Goal: Task Accomplishment & Management: Manage account settings

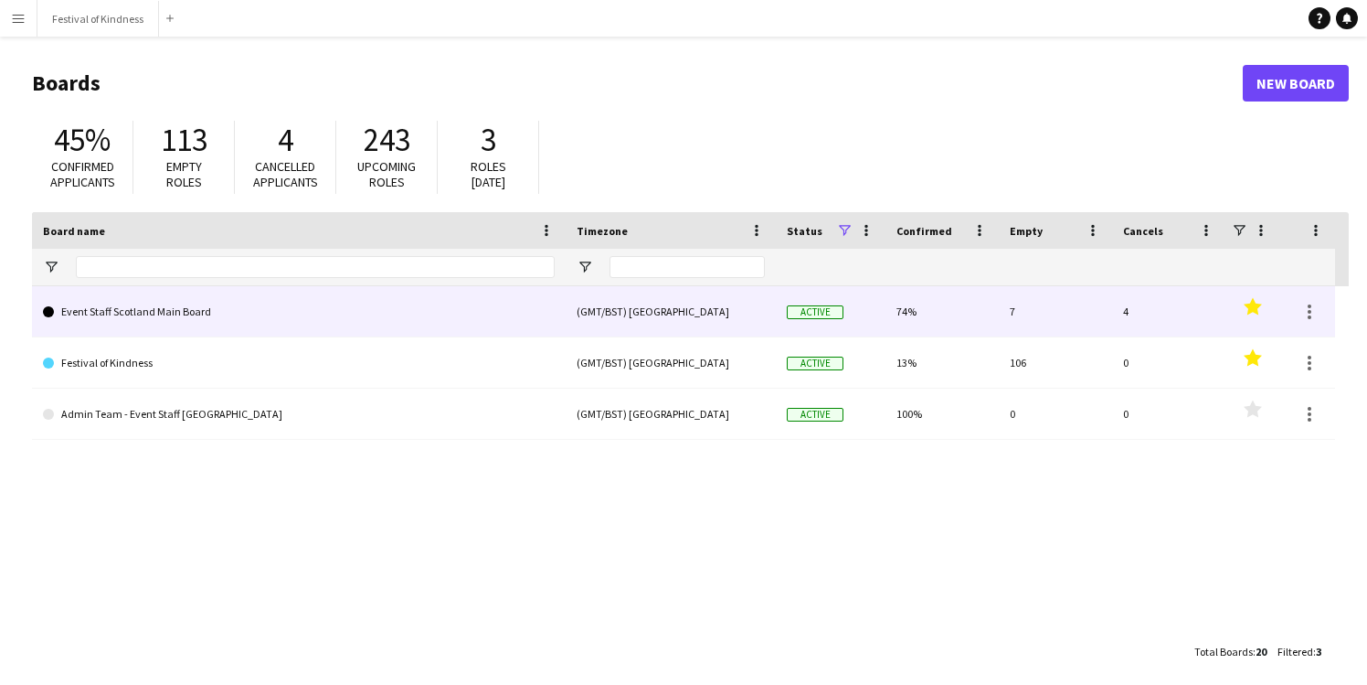
click at [670, 316] on div "(GMT/BST) [GEOGRAPHIC_DATA]" at bounding box center [671, 311] width 210 height 50
click at [131, 311] on link "Event Staff Scotland Main Board" at bounding box center [299, 311] width 512 height 51
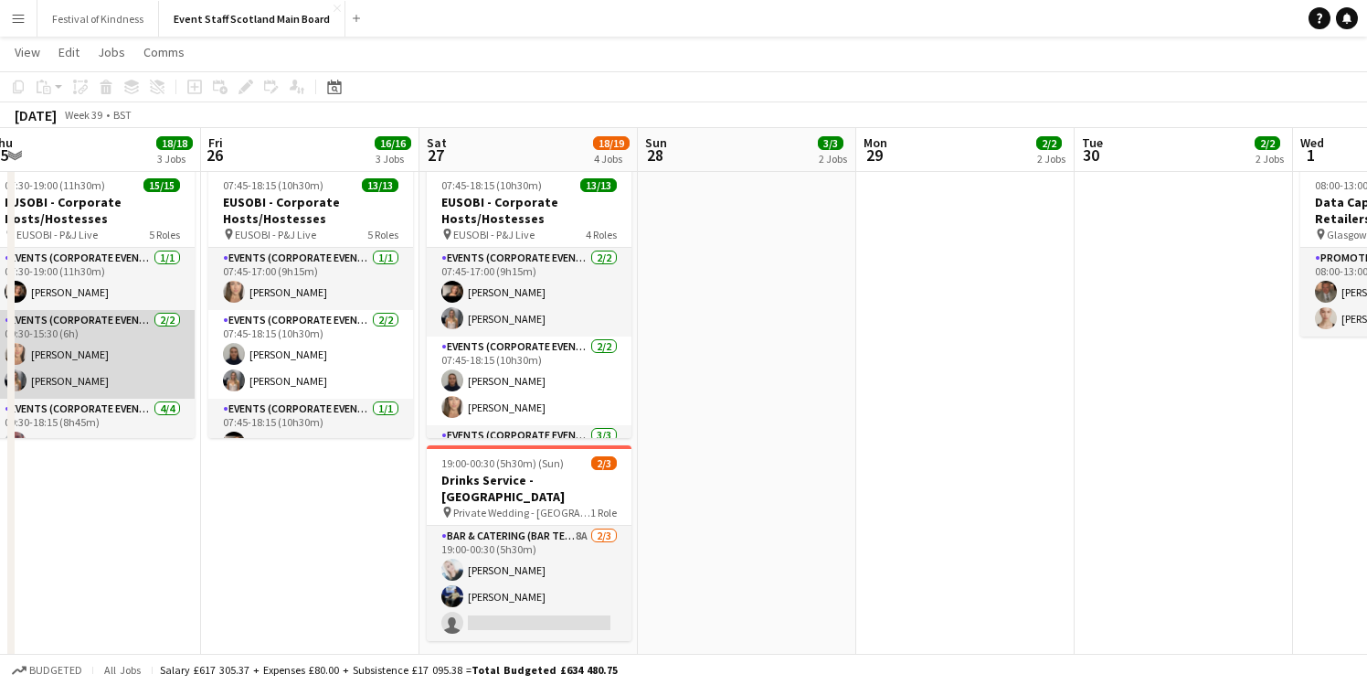
scroll to position [0, 510]
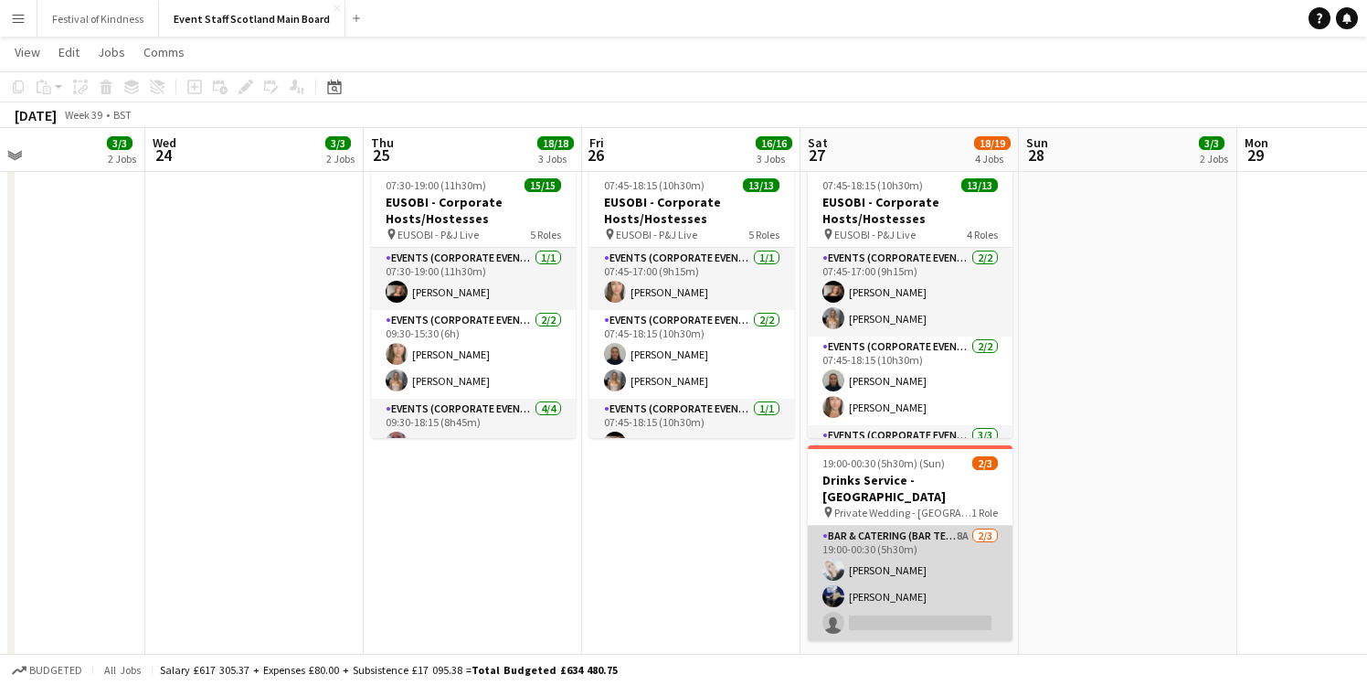
click at [963, 532] on app-card-role "Bar & Catering (Bar Tender) 8A [DATE] 19:00-00:30 (5h30m) [PERSON_NAME] [PERSON…" at bounding box center [910, 583] width 205 height 115
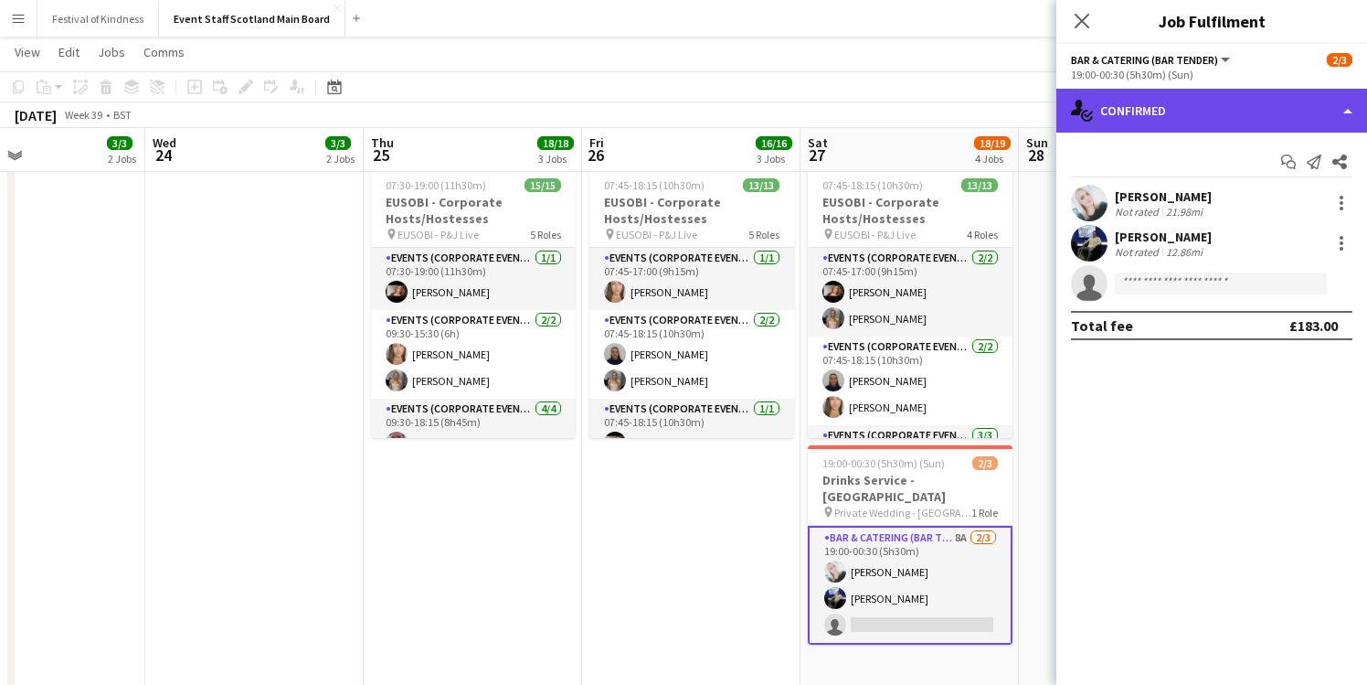
click at [1189, 106] on div "single-neutral-actions-check-2 Confirmed" at bounding box center [1212, 111] width 311 height 44
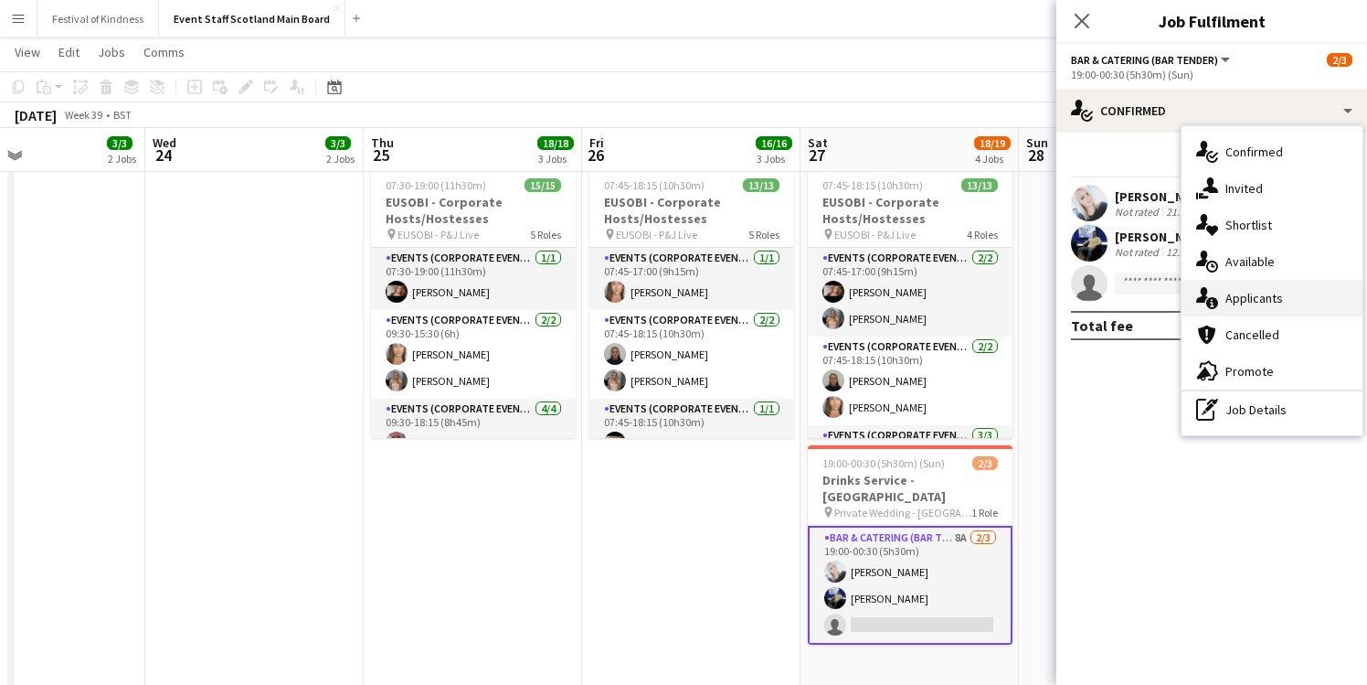
click at [1260, 306] on div "single-neutral-actions-information Applicants" at bounding box center [1272, 298] width 181 height 37
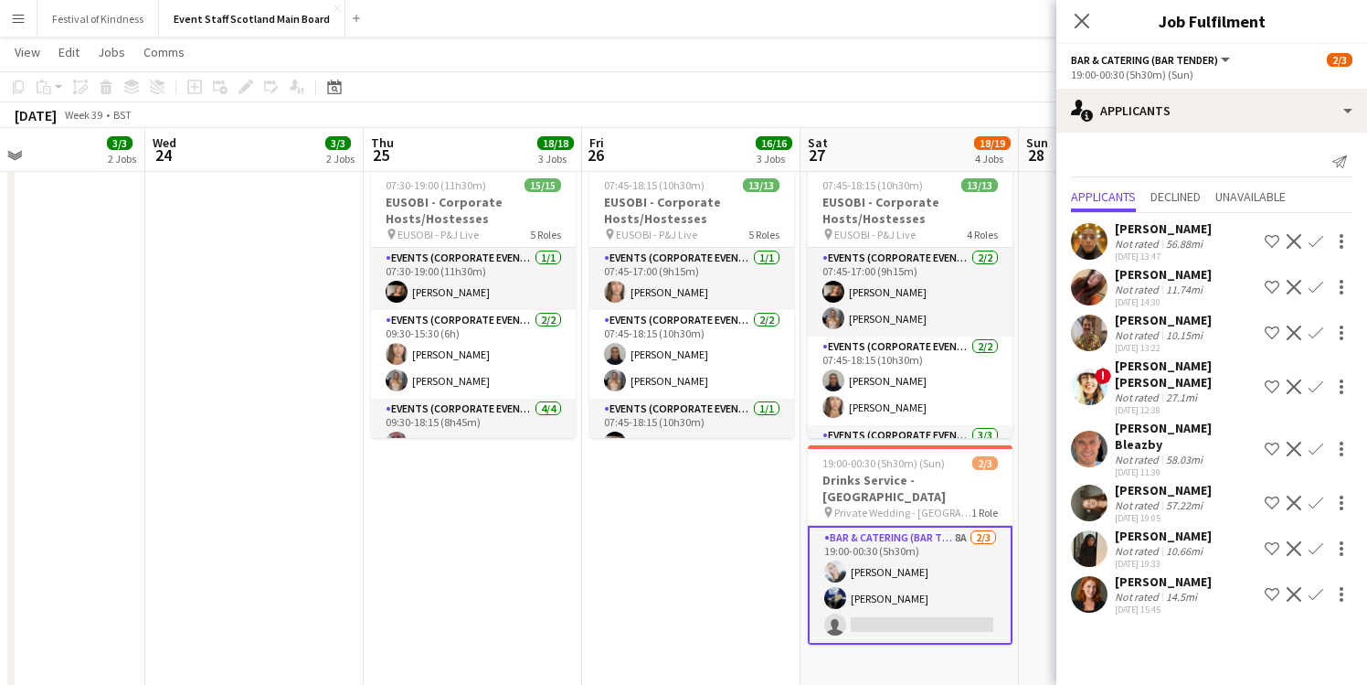
click at [1141, 590] on div "Not rated" at bounding box center [1139, 597] width 48 height 14
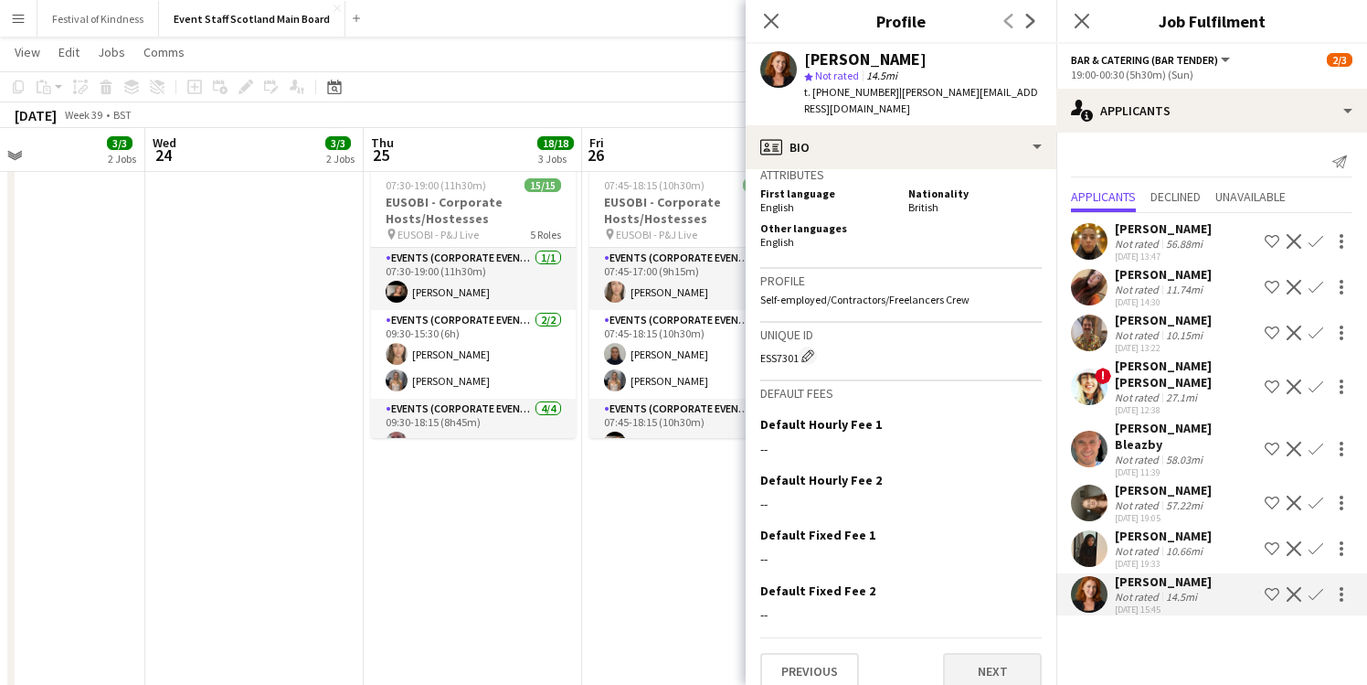
scroll to position [869, 0]
click at [1002, 654] on button "Next" at bounding box center [992, 672] width 99 height 37
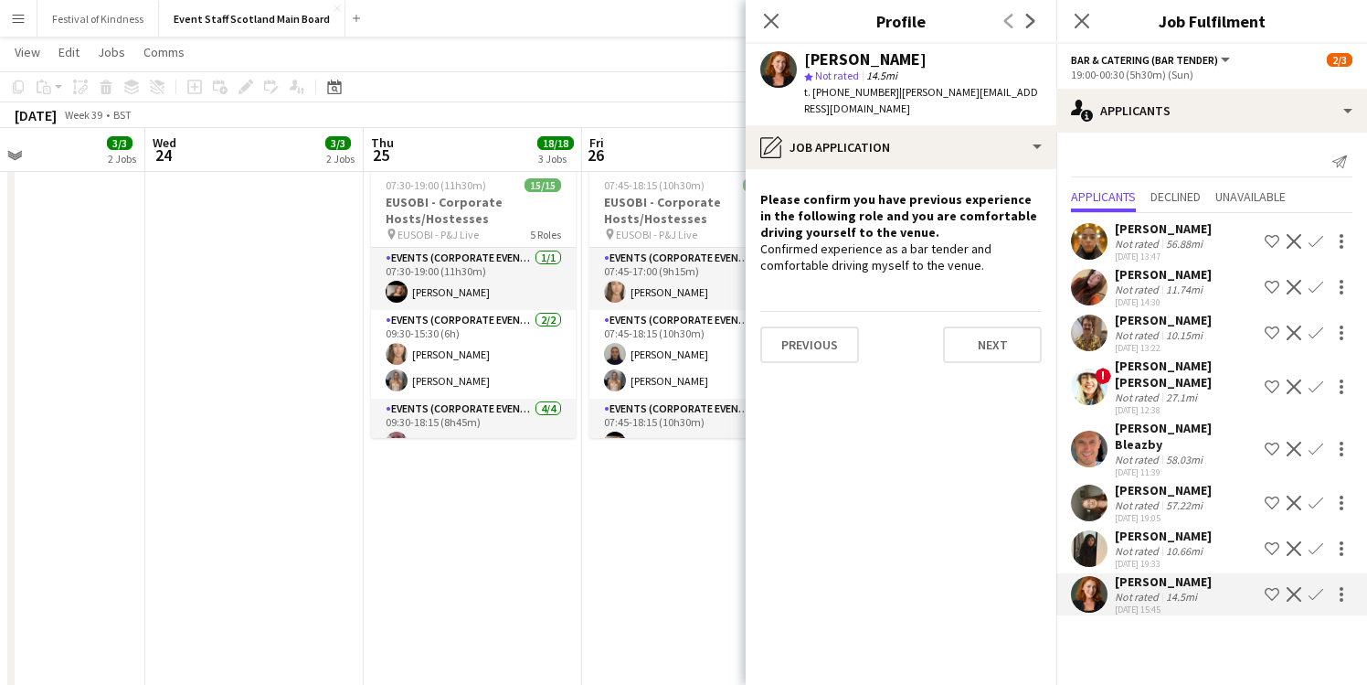
click at [1171, 544] on div "10.66mi" at bounding box center [1185, 551] width 44 height 14
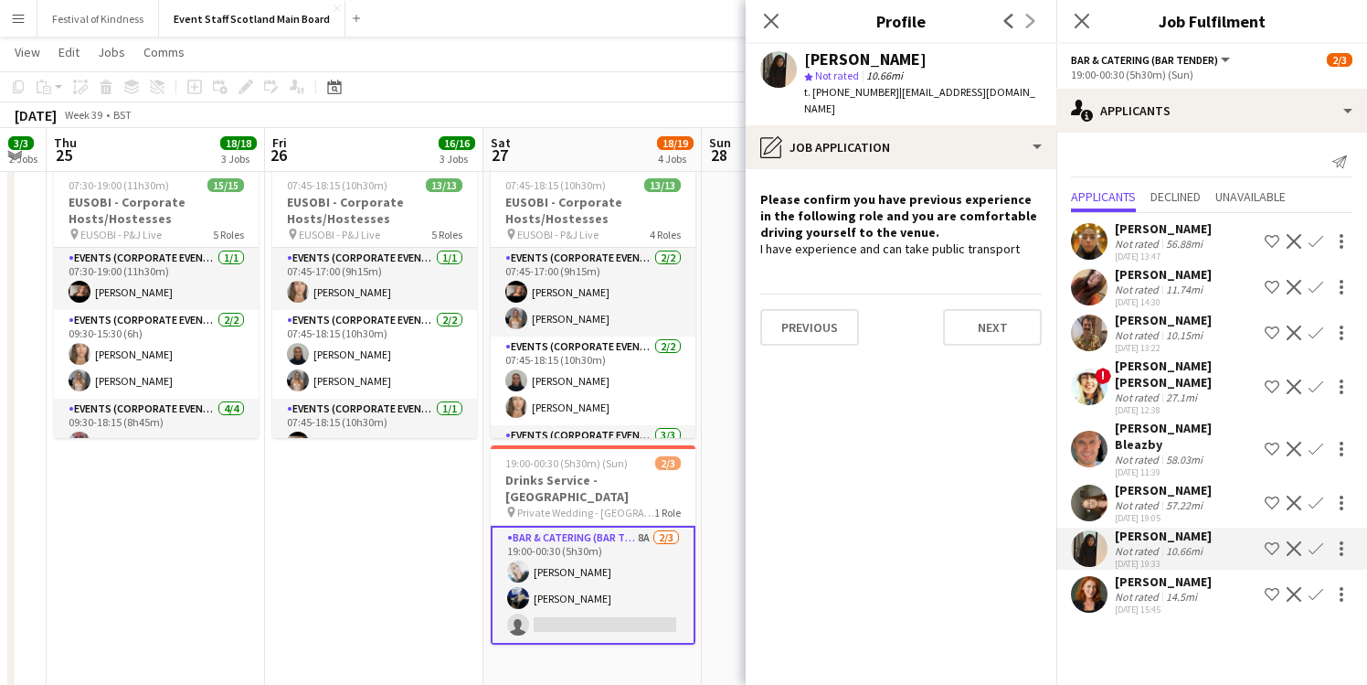
scroll to position [0, 834]
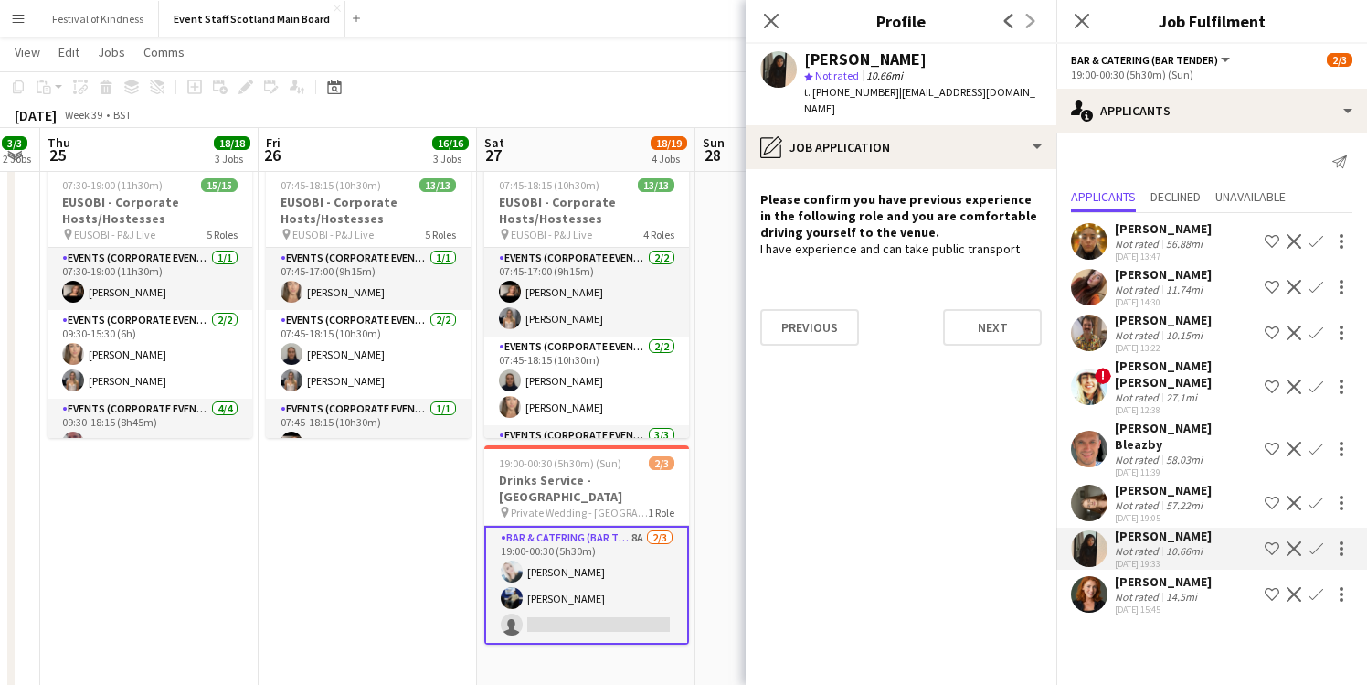
click at [1322, 587] on app-icon "Confirm" at bounding box center [1316, 594] width 15 height 15
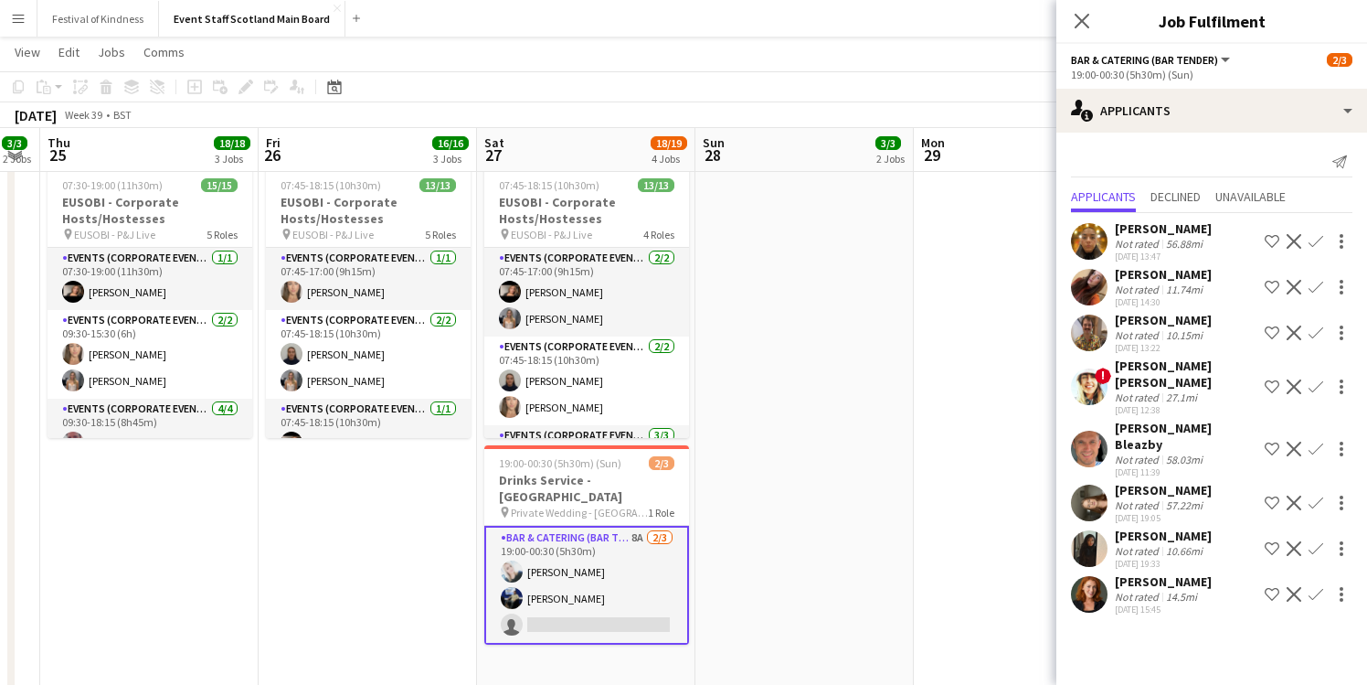
click at [1184, 603] on div "[DATE] 15:45" at bounding box center [1163, 609] width 97 height 12
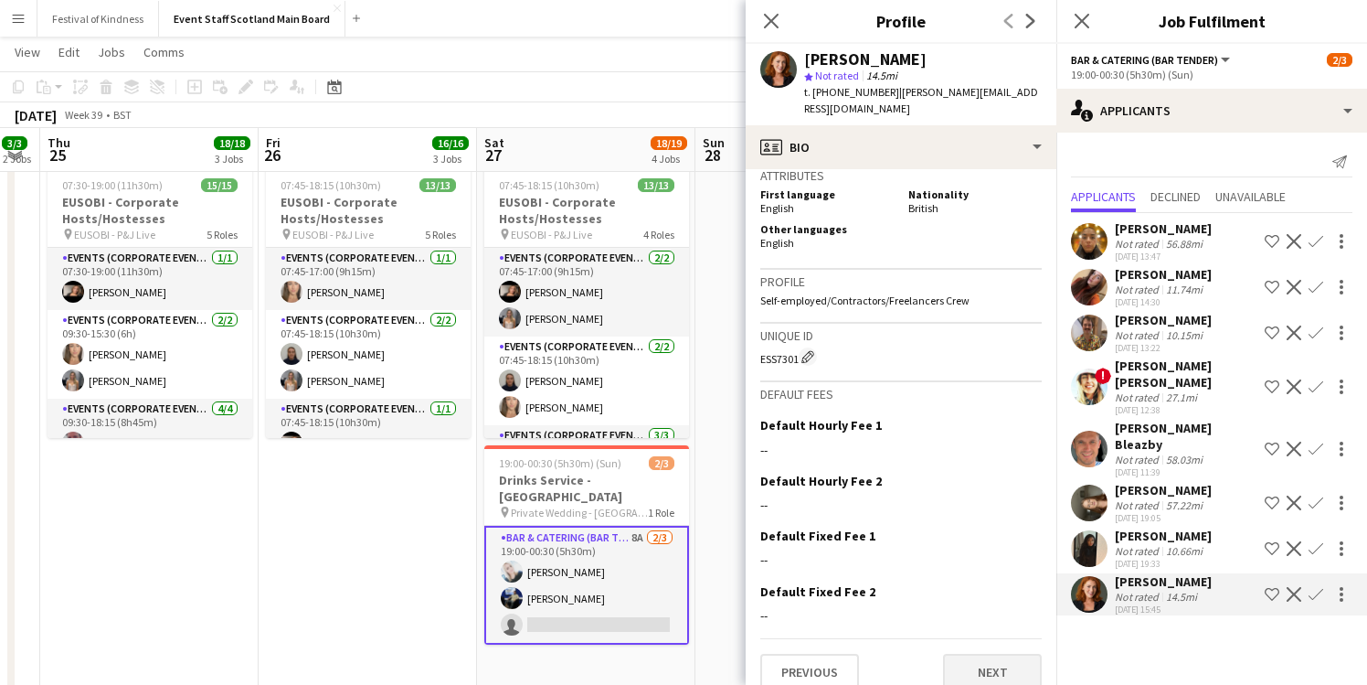
scroll to position [869, 0]
click at [1006, 654] on button "Next" at bounding box center [992, 672] width 99 height 37
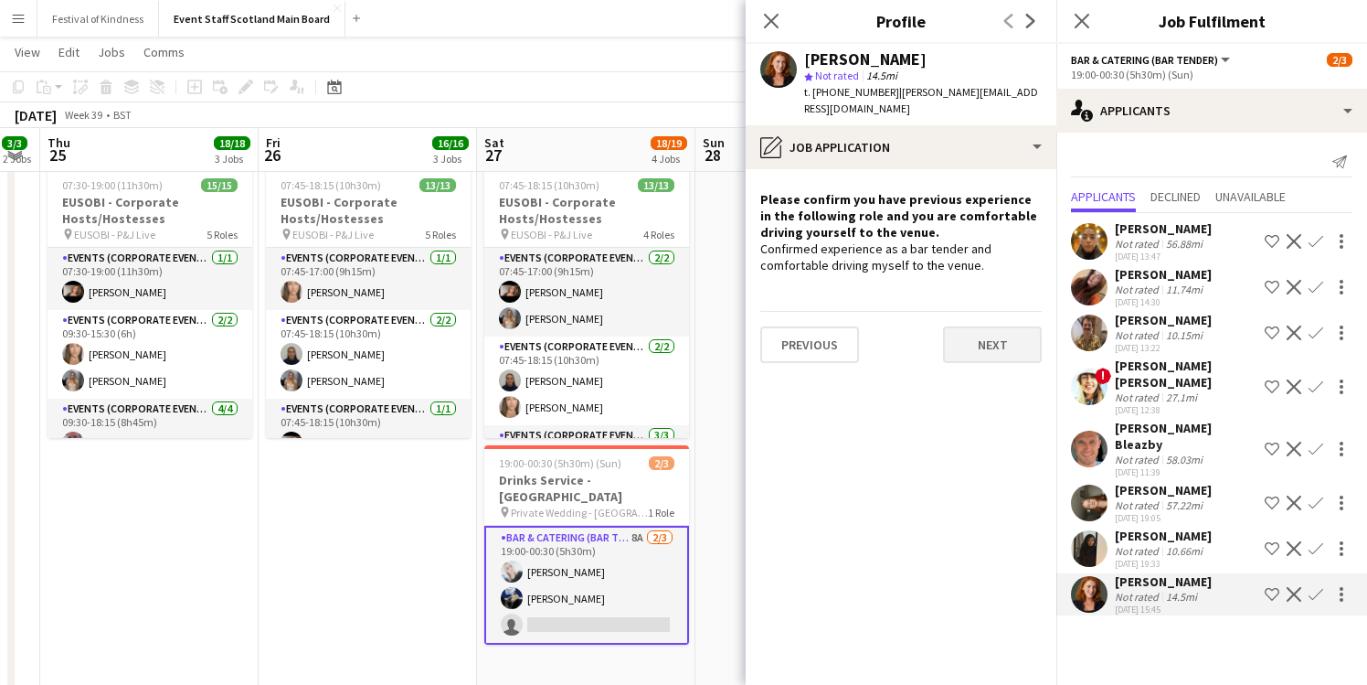
click at [1001, 326] on button "Next" at bounding box center [992, 344] width 99 height 37
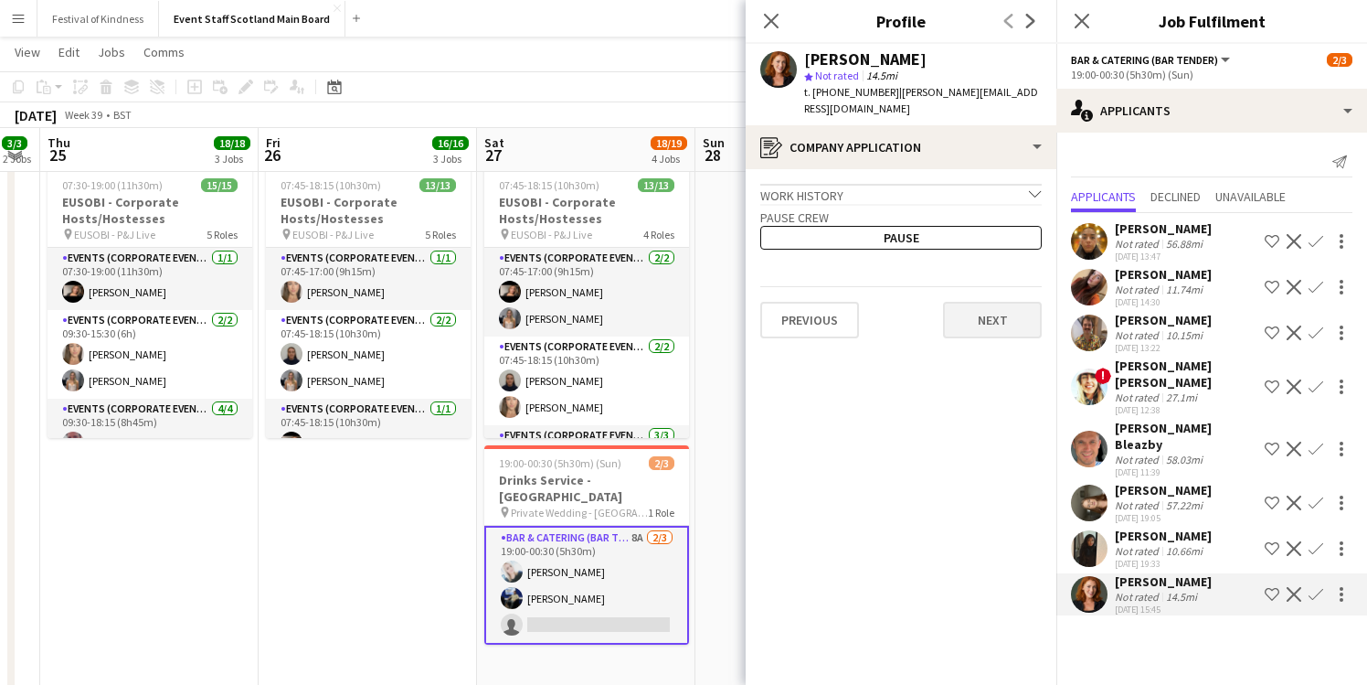
click at [1000, 309] on button "Next" at bounding box center [992, 320] width 99 height 37
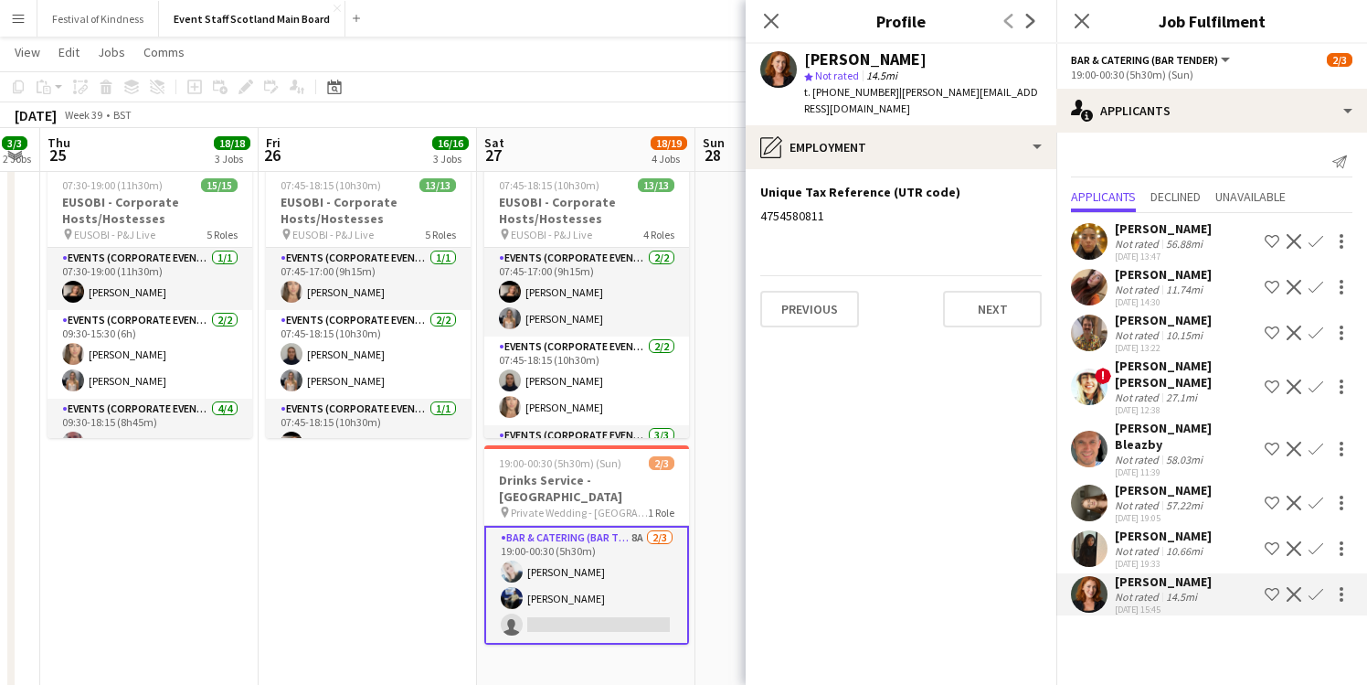
click at [1000, 309] on button "Next" at bounding box center [992, 309] width 99 height 37
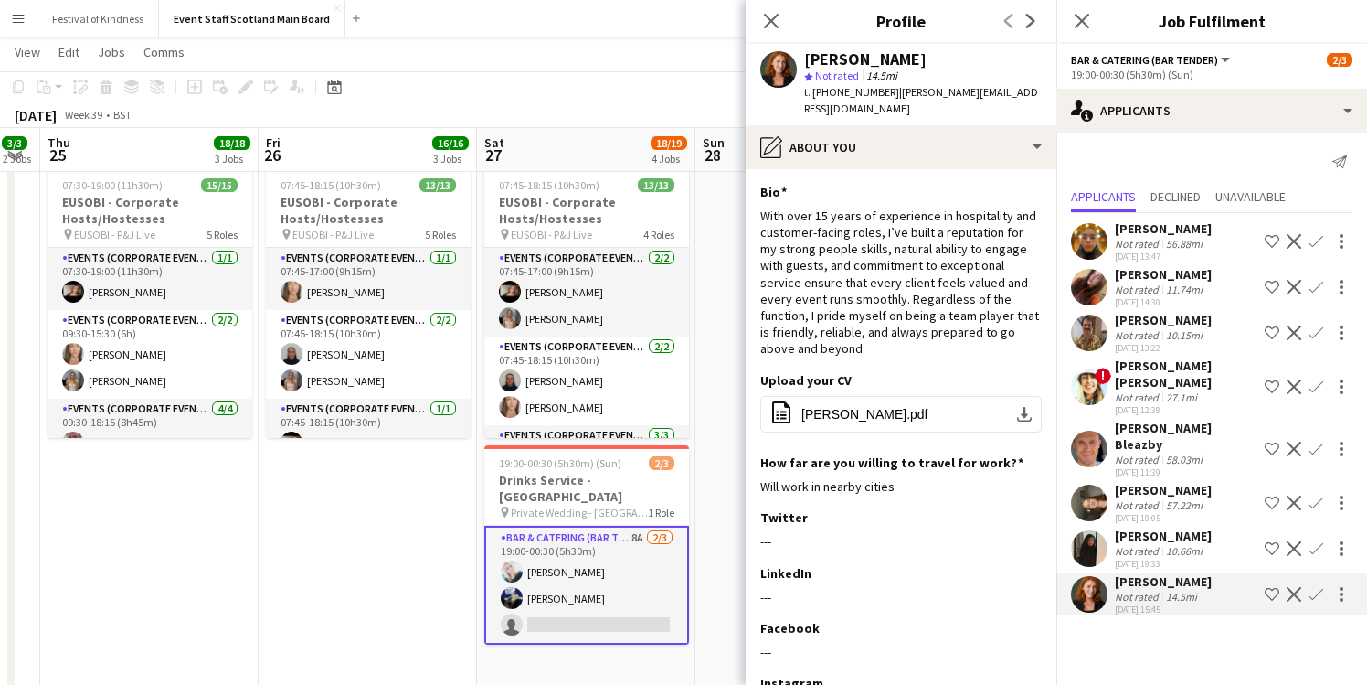
click at [1316, 587] on app-icon "Confirm" at bounding box center [1316, 594] width 15 height 15
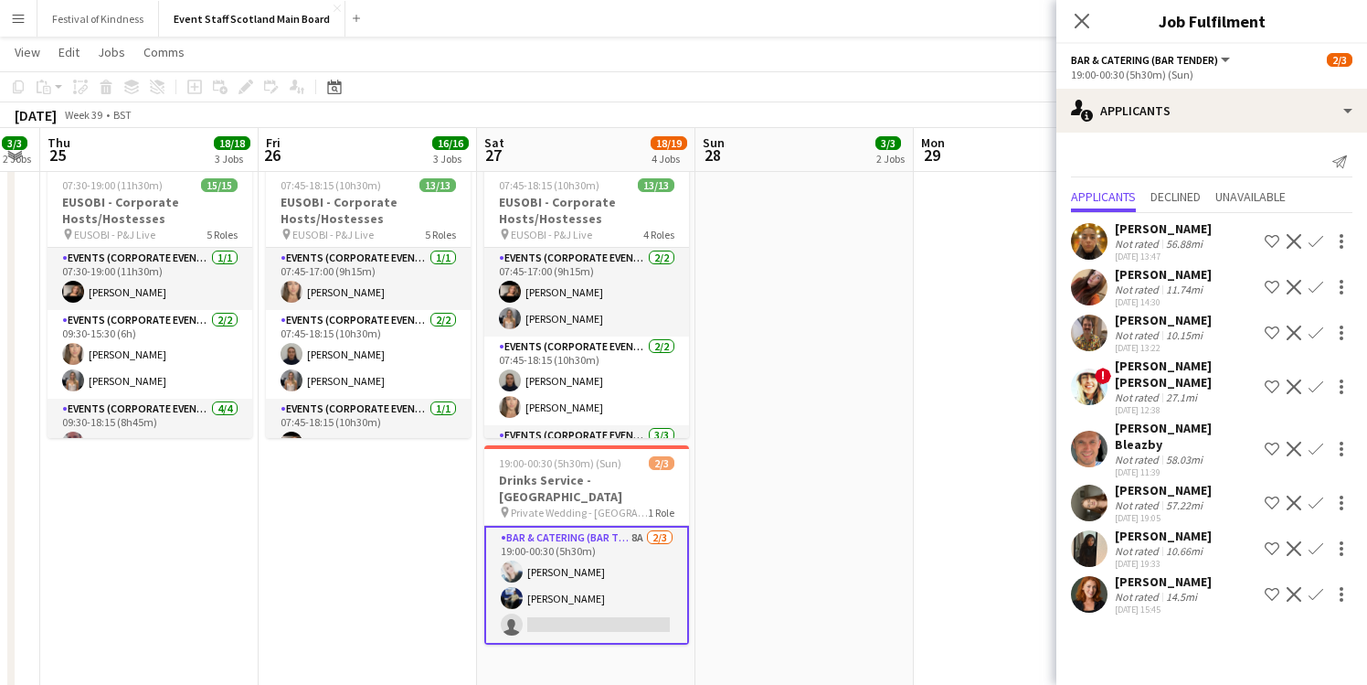
click at [1314, 587] on app-icon "Confirm" at bounding box center [1316, 594] width 15 height 15
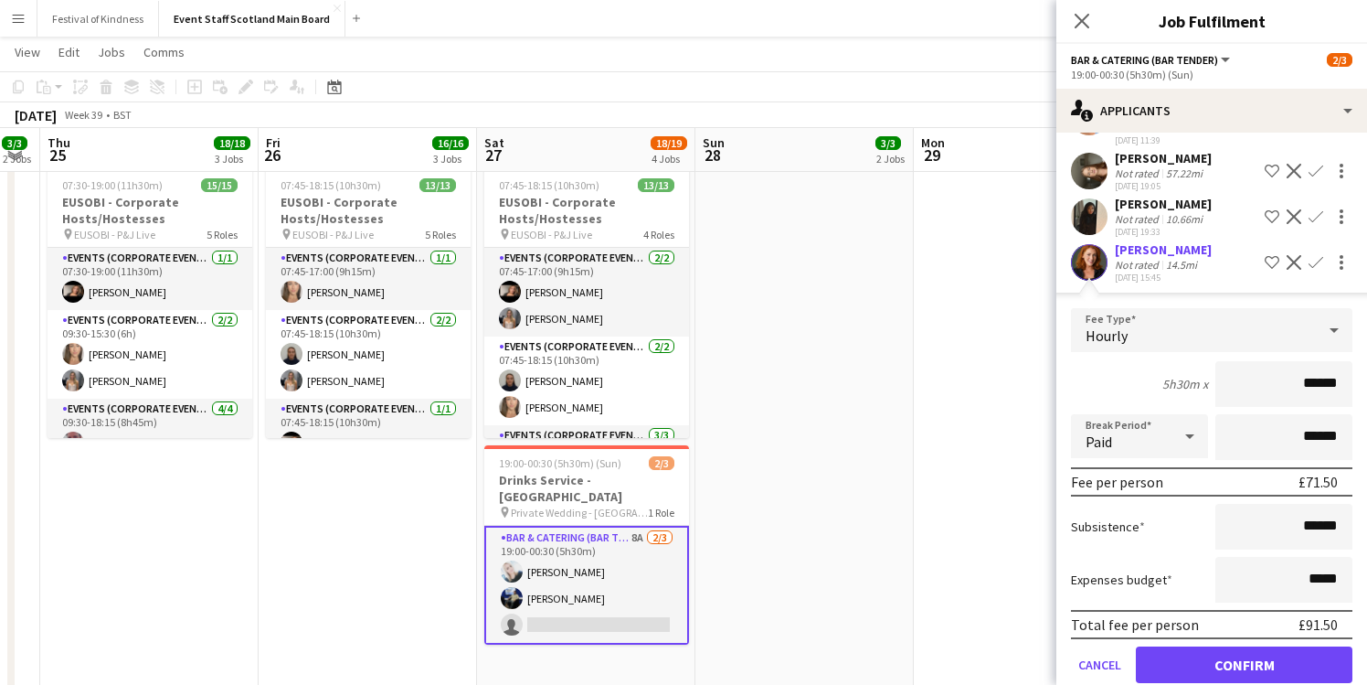
scroll to position [331, 0]
click at [1266, 647] on button "Confirm" at bounding box center [1244, 665] width 217 height 37
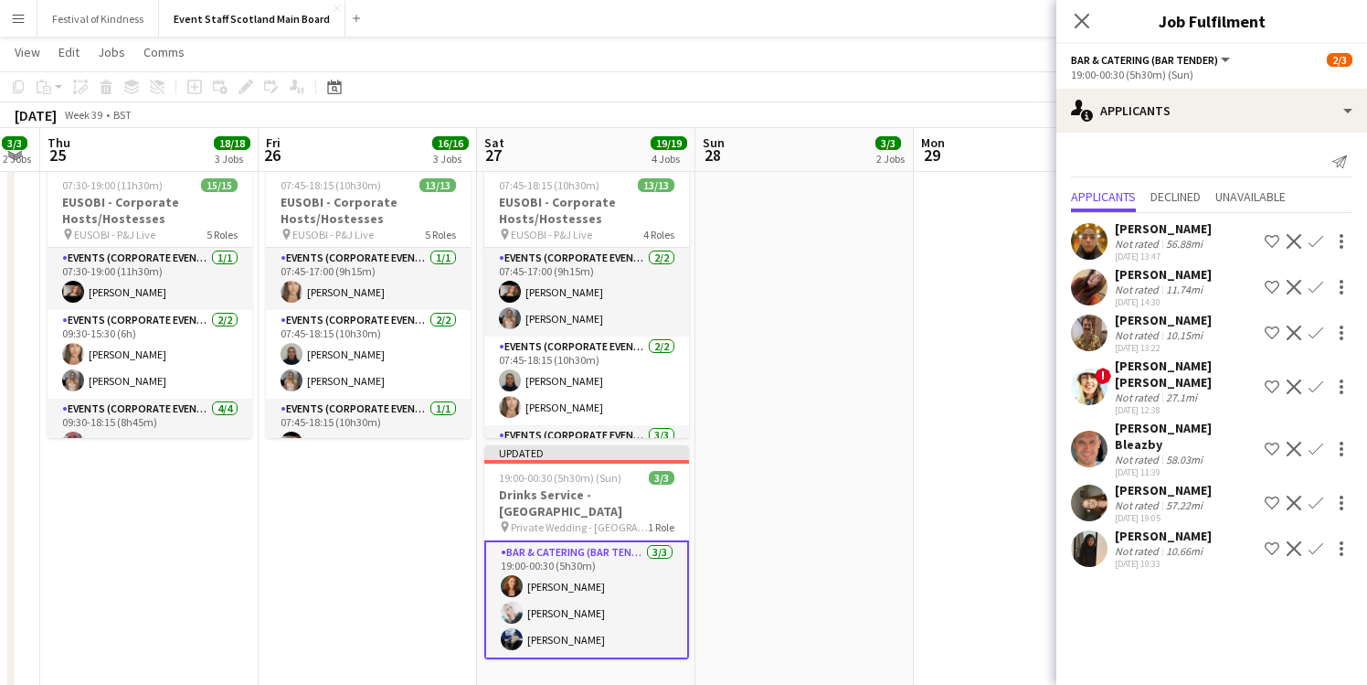
click at [898, 424] on app-date-cell "14:00-00:30 (10h30m) (Mon) 1/1 pin [GEOGRAPHIC_DATA] - Event/FOH Staff 1 Role B…" at bounding box center [805, 508] width 218 height 2020
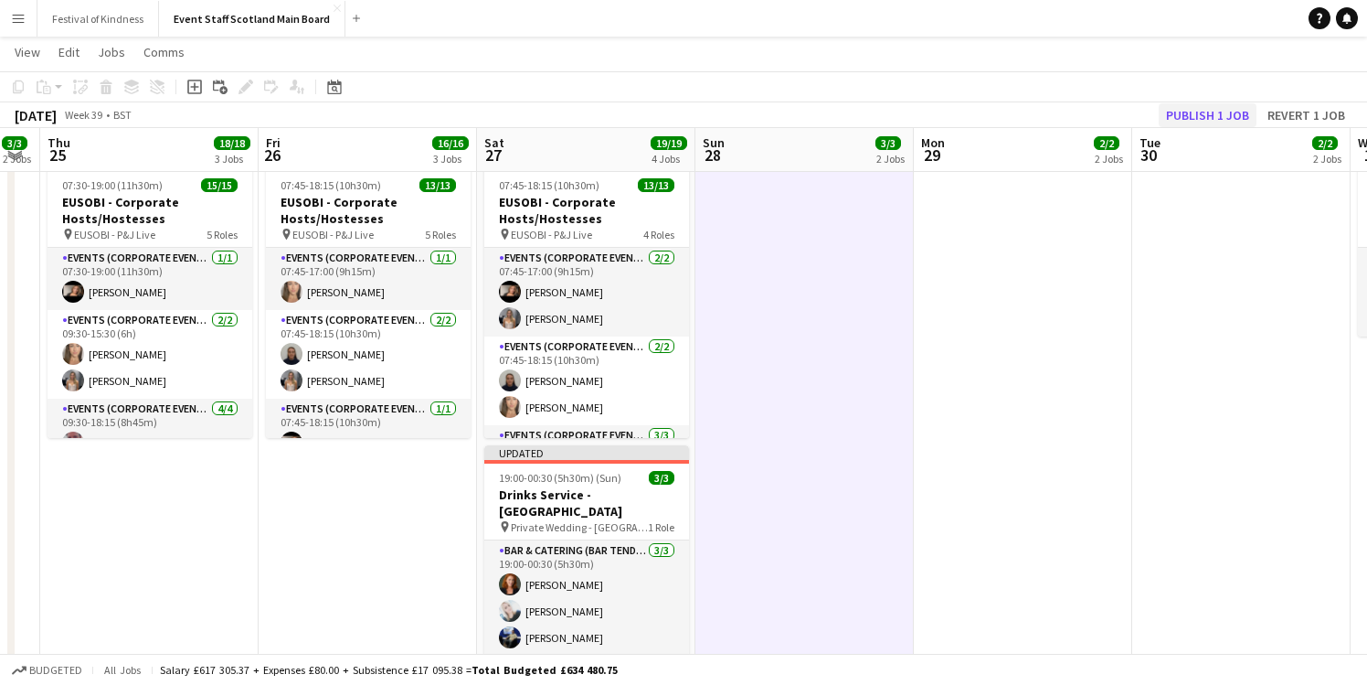
click at [1202, 116] on button "Publish 1 job" at bounding box center [1208, 115] width 98 height 24
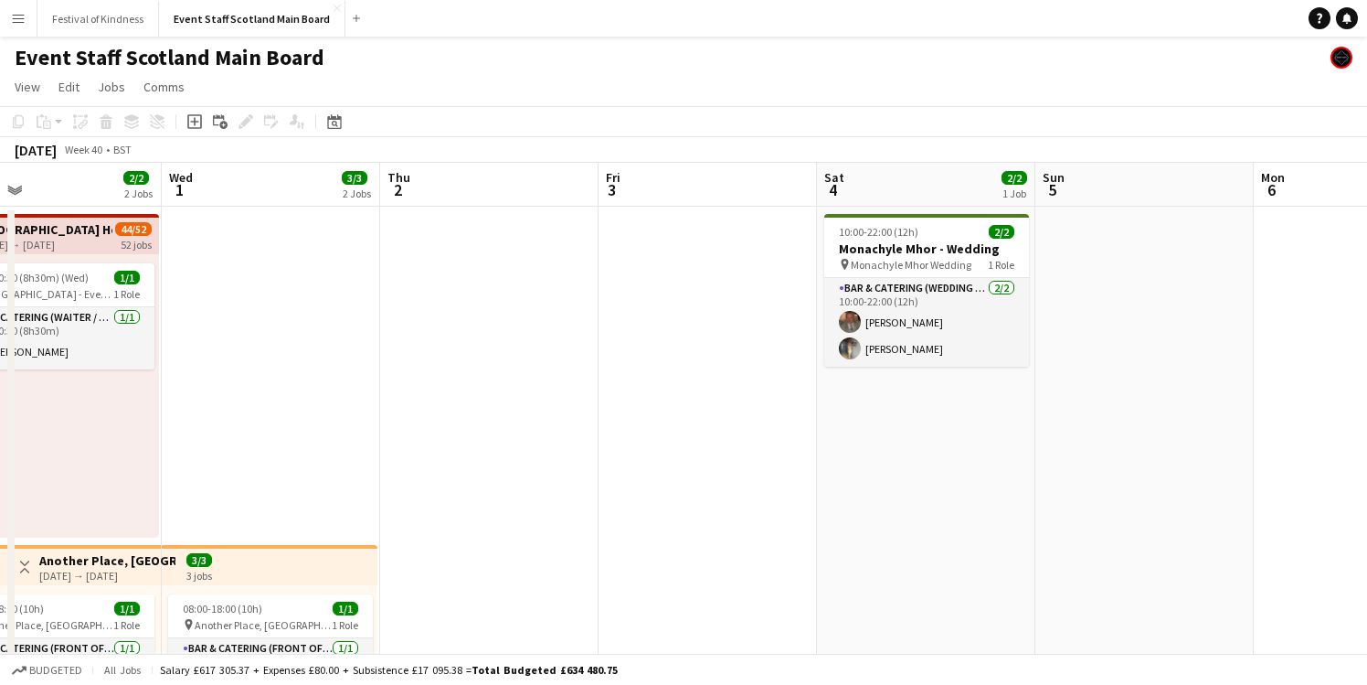
scroll to position [0, 496]
